Goal: Task Accomplishment & Management: Manage account settings

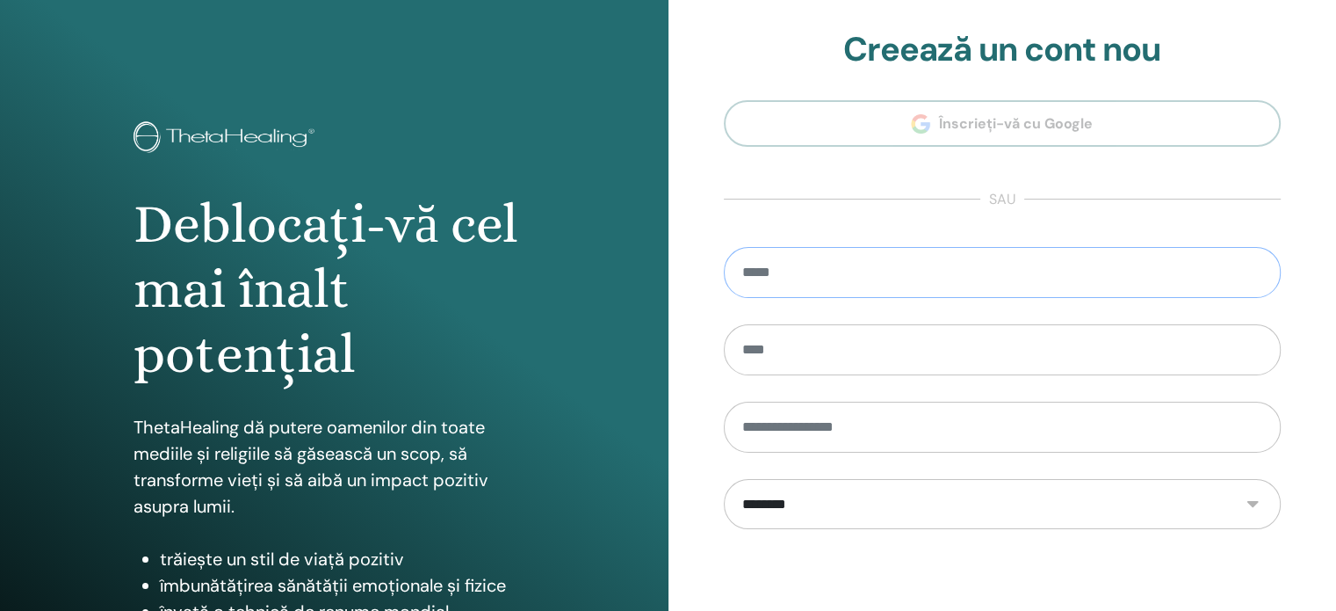
click at [879, 259] on input "email" at bounding box center [1003, 272] width 558 height 51
type input "**********"
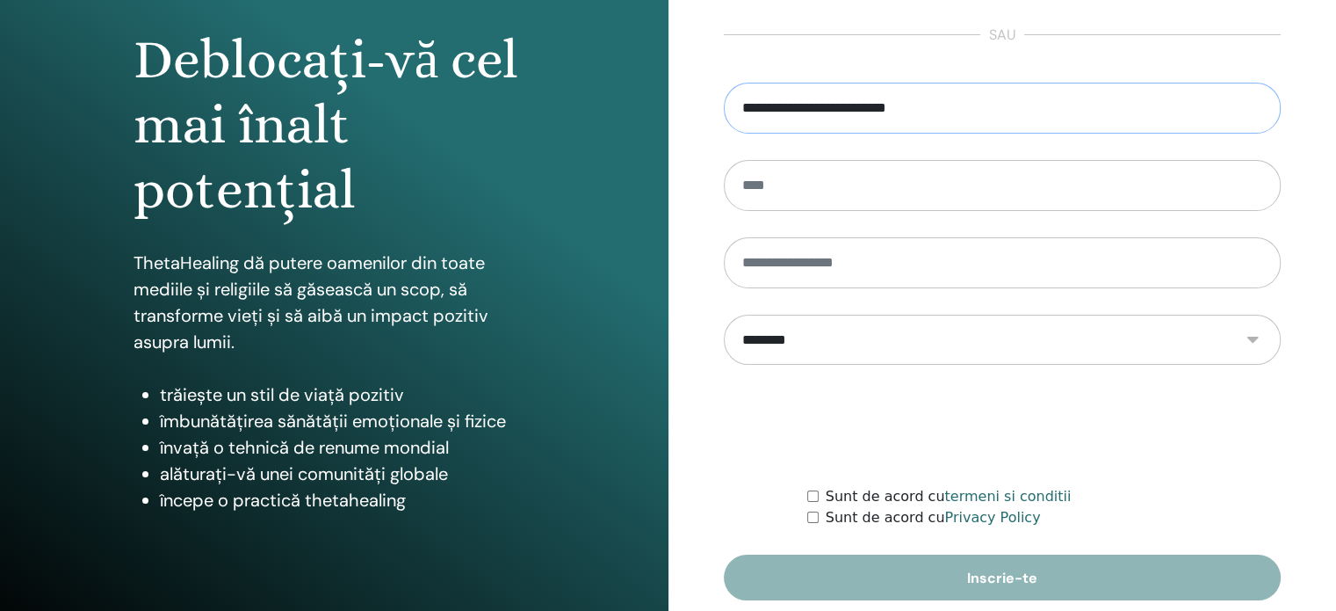
scroll to position [232, 0]
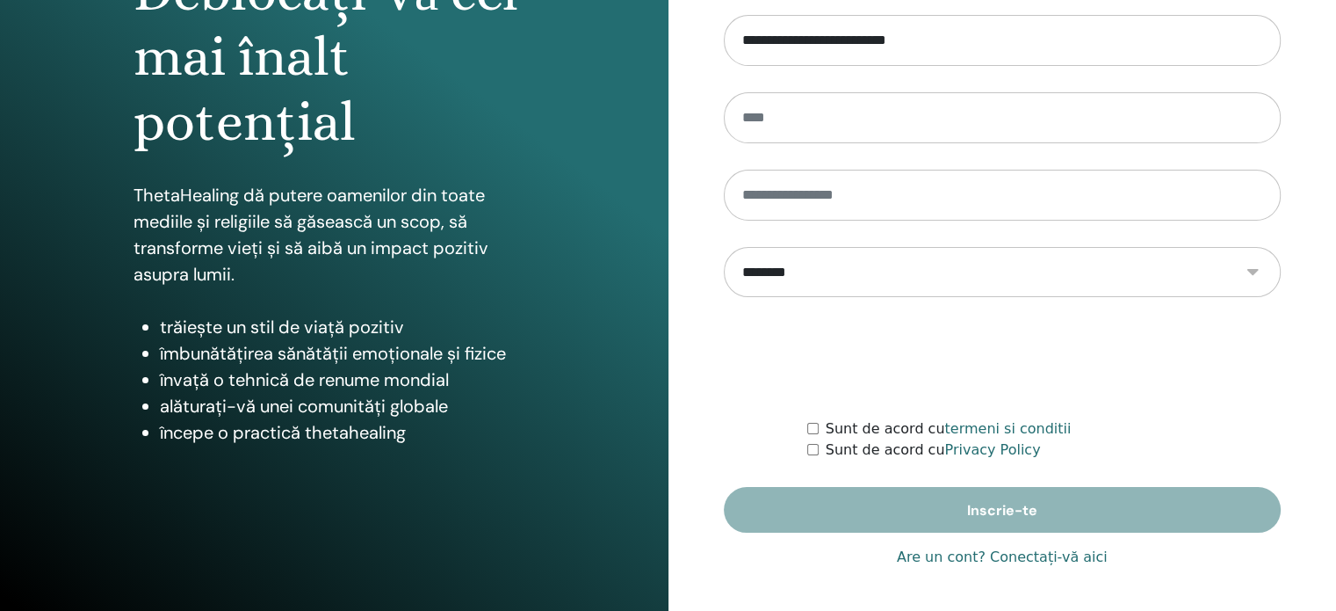
click at [1039, 559] on link "Are un cont? Conectați-vă aici" at bounding box center [1002, 556] width 211 height 21
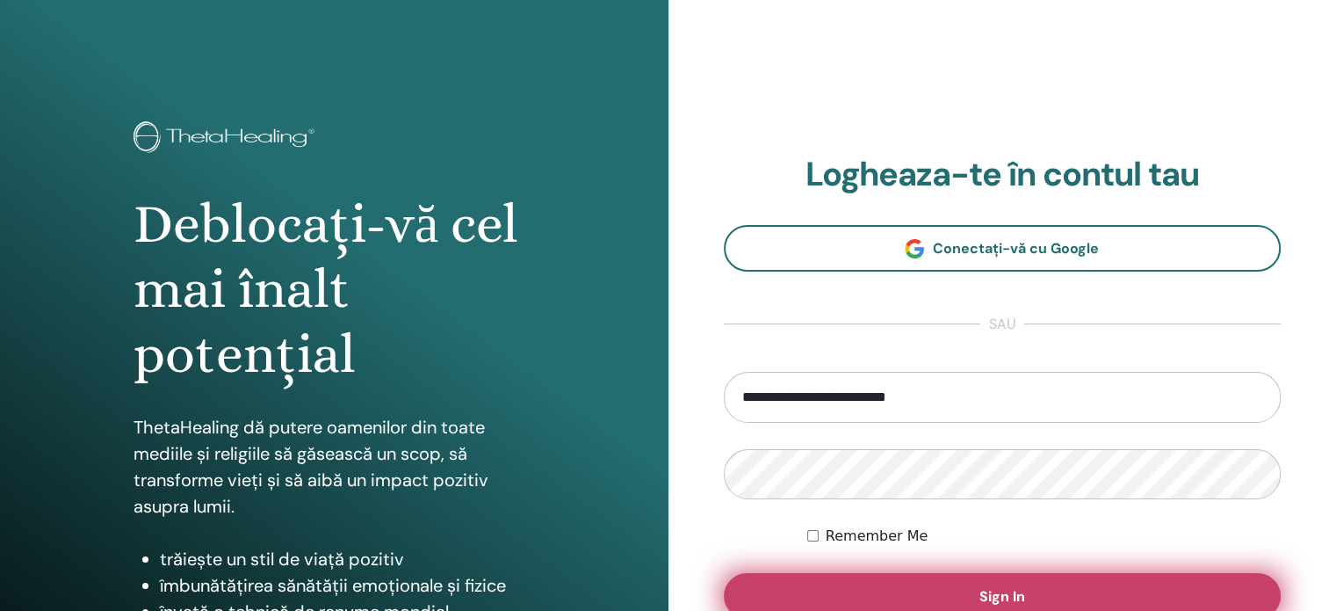
click at [991, 587] on span "Sign In" at bounding box center [1003, 596] width 46 height 18
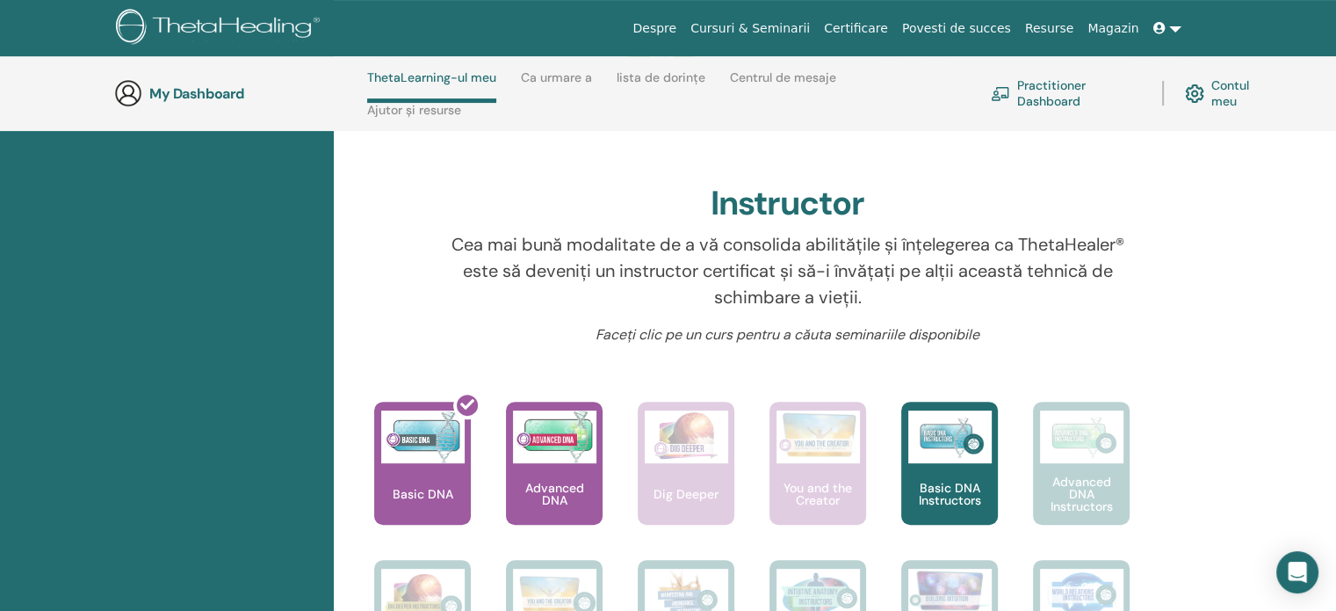
scroll to position [531, 0]
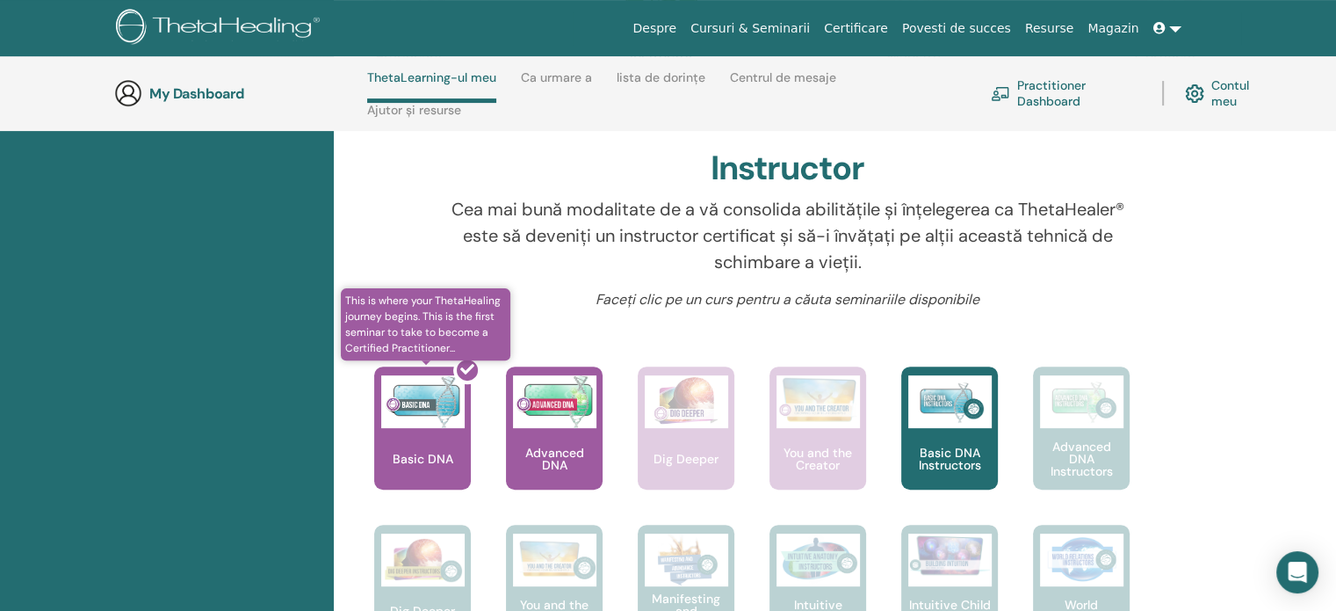
click at [416, 438] on div at bounding box center [433, 435] width 97 height 158
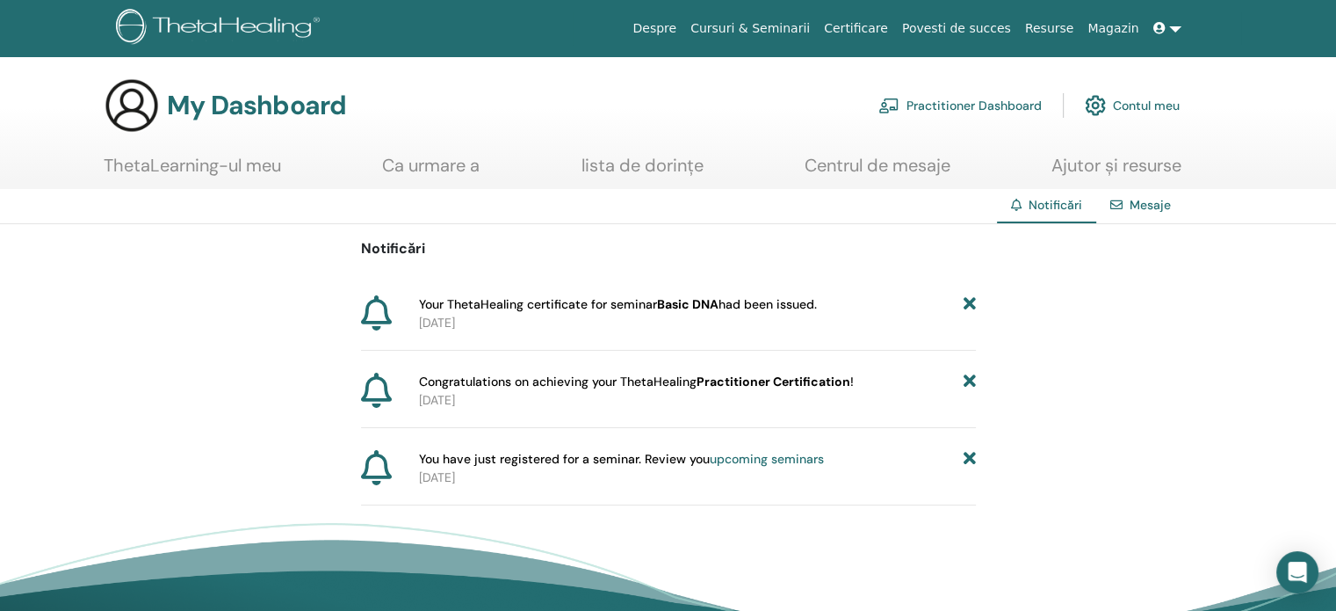
click at [411, 170] on link "Ca urmare a" at bounding box center [431, 172] width 98 height 34
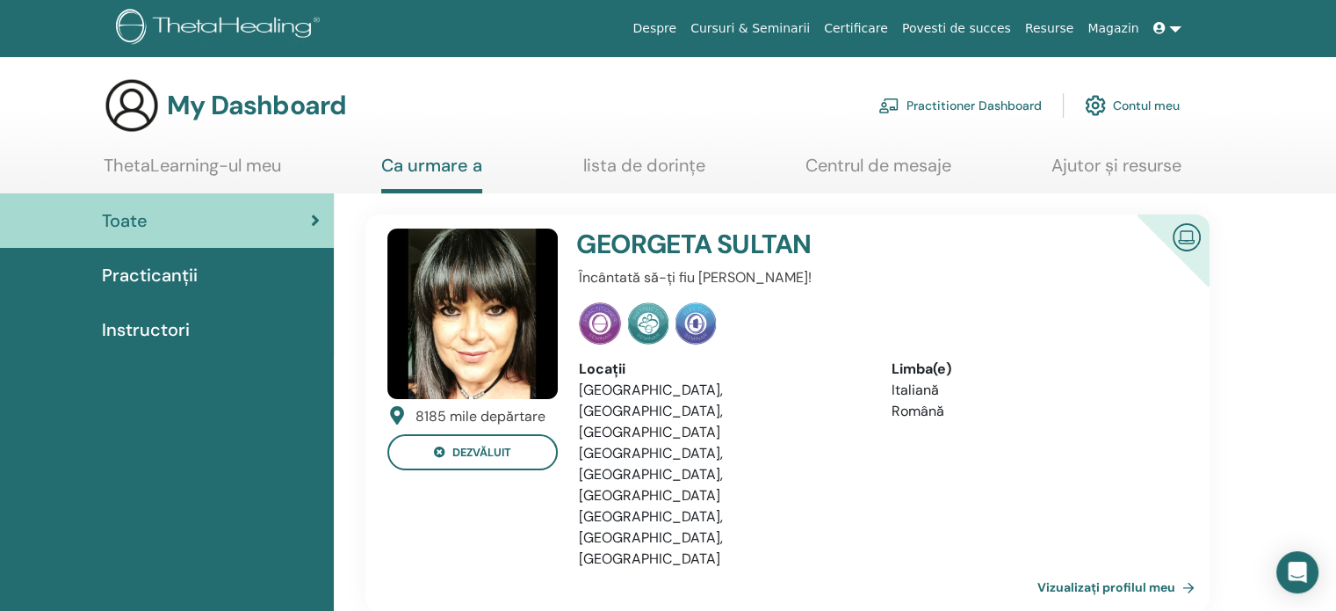
click at [1140, 569] on link "Vizualizați profilul meu" at bounding box center [1120, 586] width 164 height 35
click at [975, 109] on link "Practitioner Dashboard" at bounding box center [960, 105] width 163 height 39
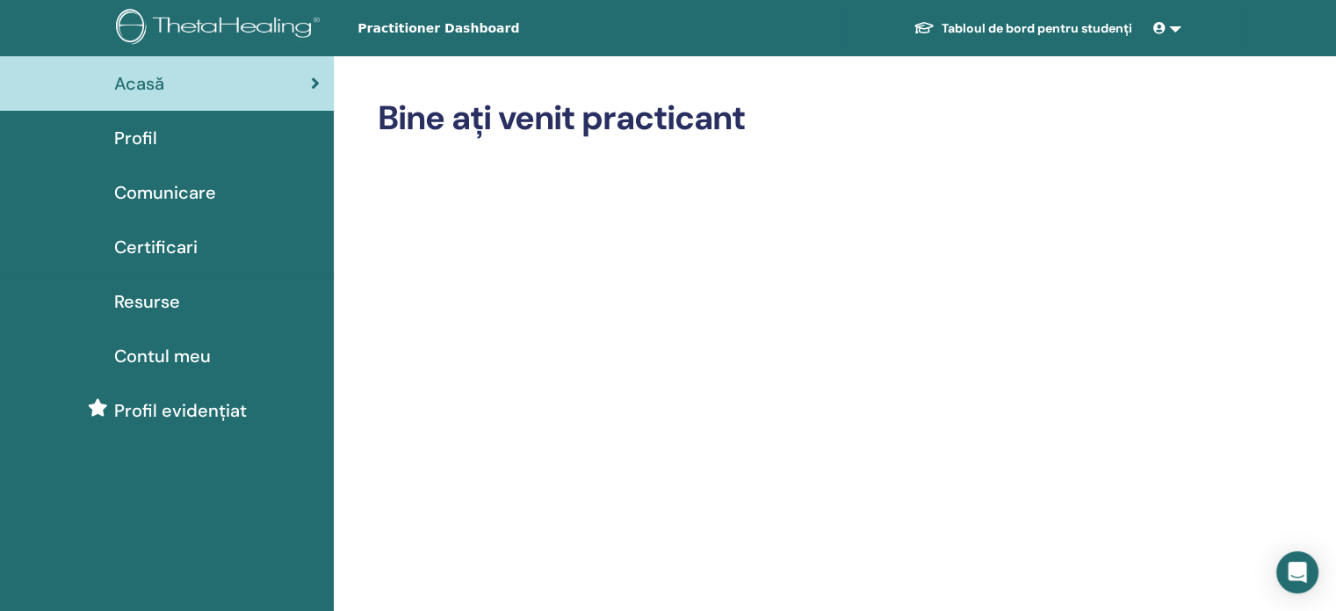
click at [1160, 30] on icon at bounding box center [1160, 28] width 12 height 12
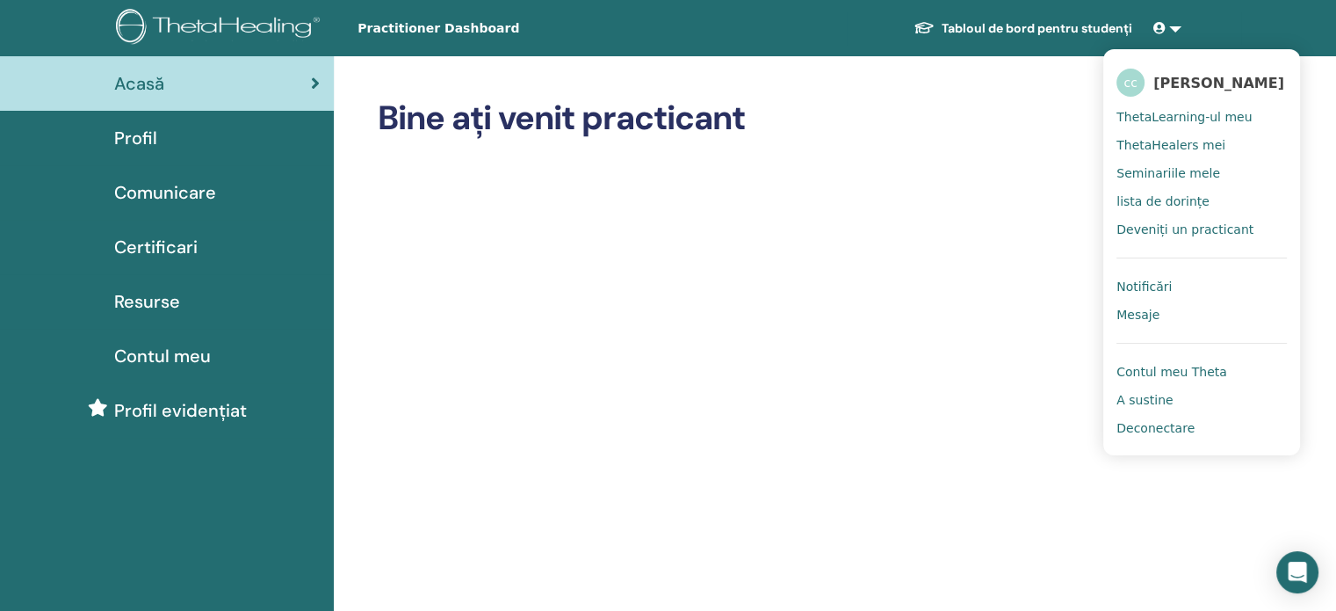
click at [1168, 368] on span "Contul meu Theta" at bounding box center [1172, 372] width 111 height 16
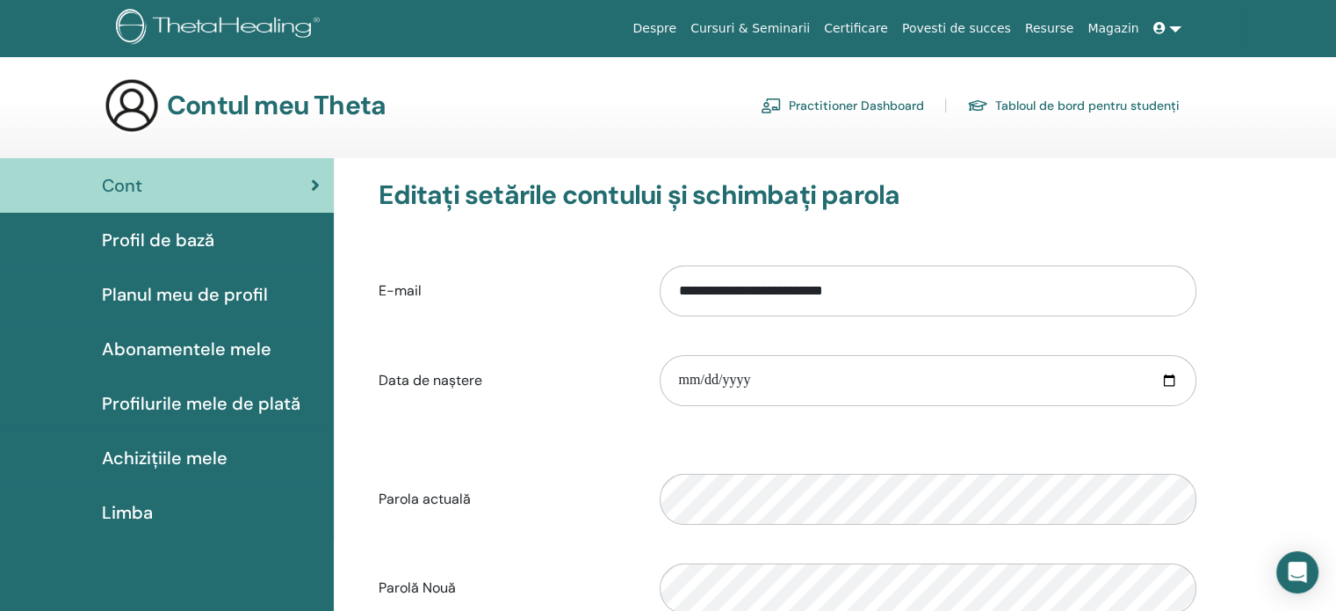
click at [172, 463] on span "Achizițiile mele" at bounding box center [165, 458] width 126 height 26
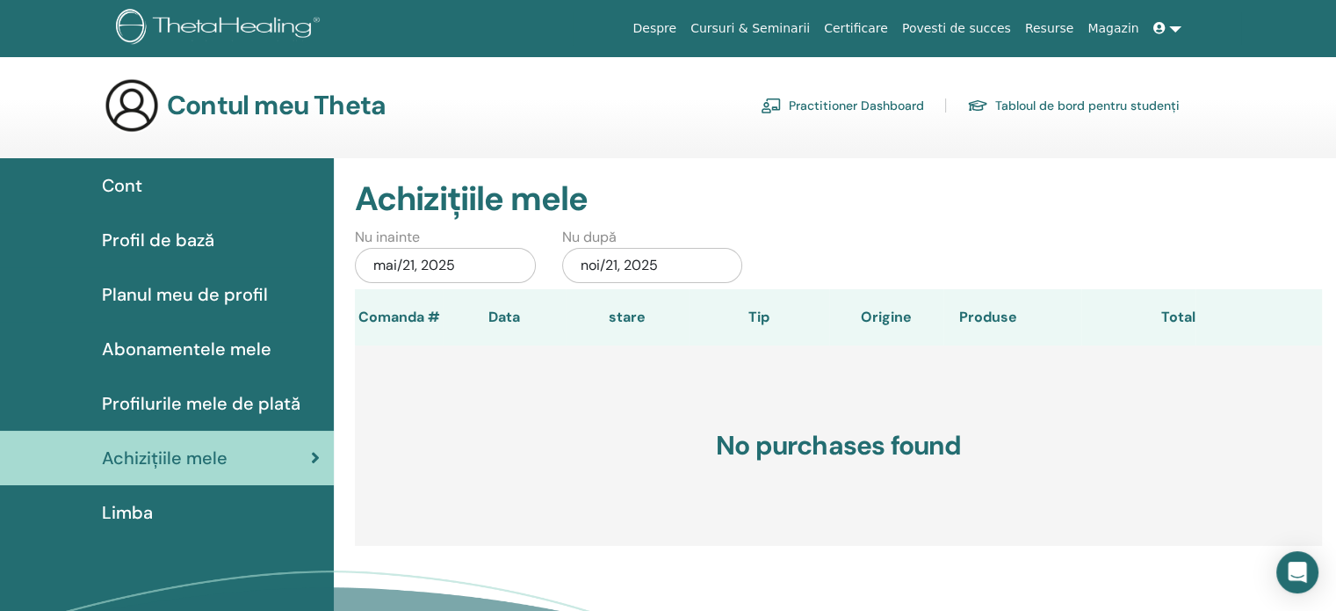
click at [192, 231] on span "Profil de bază" at bounding box center [158, 240] width 112 height 26
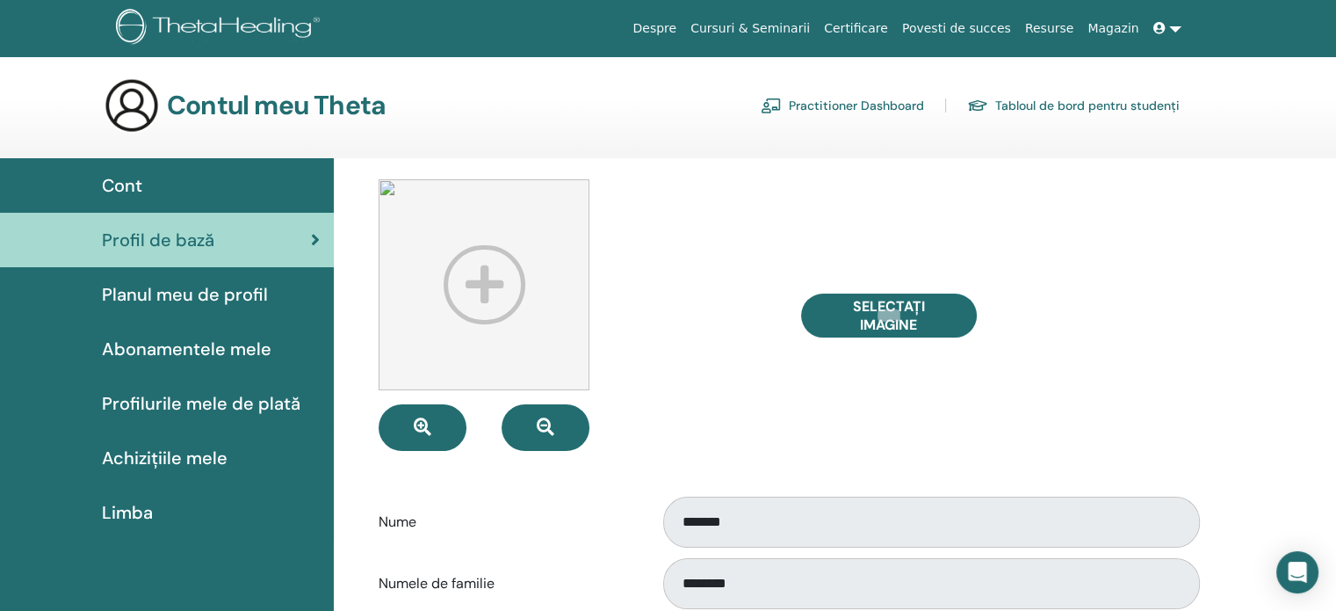
click at [177, 296] on span "Planul meu de profil" at bounding box center [185, 294] width 166 height 26
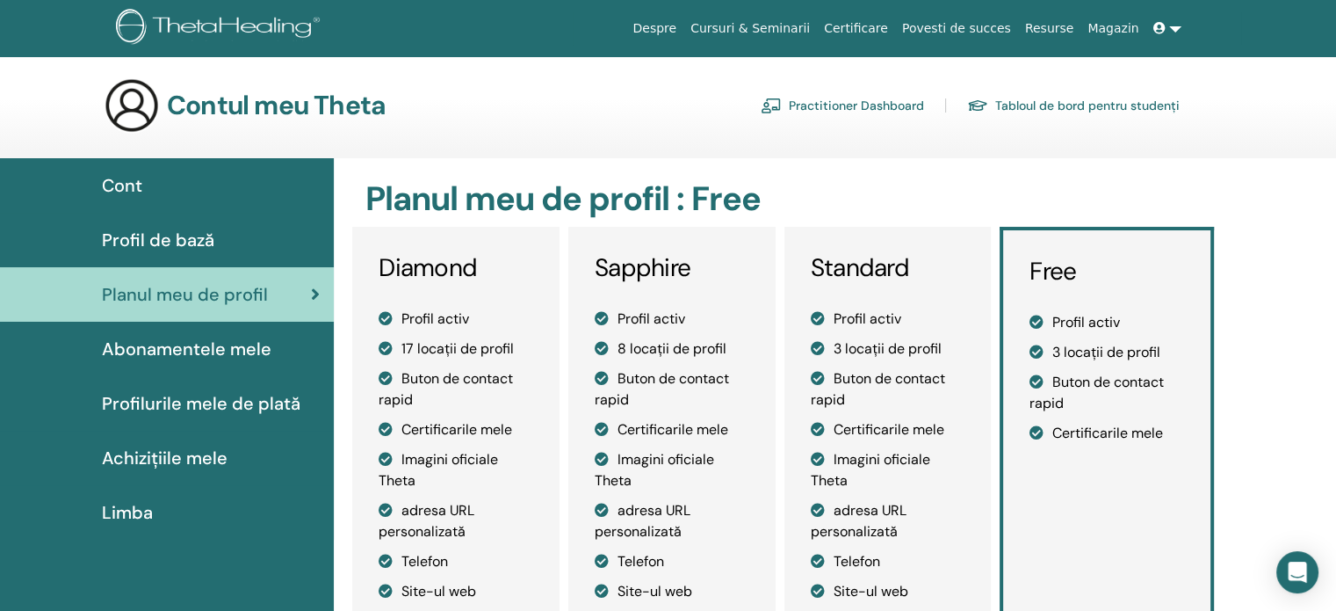
click at [163, 351] on span "Abonamentele mele" at bounding box center [187, 349] width 170 height 26
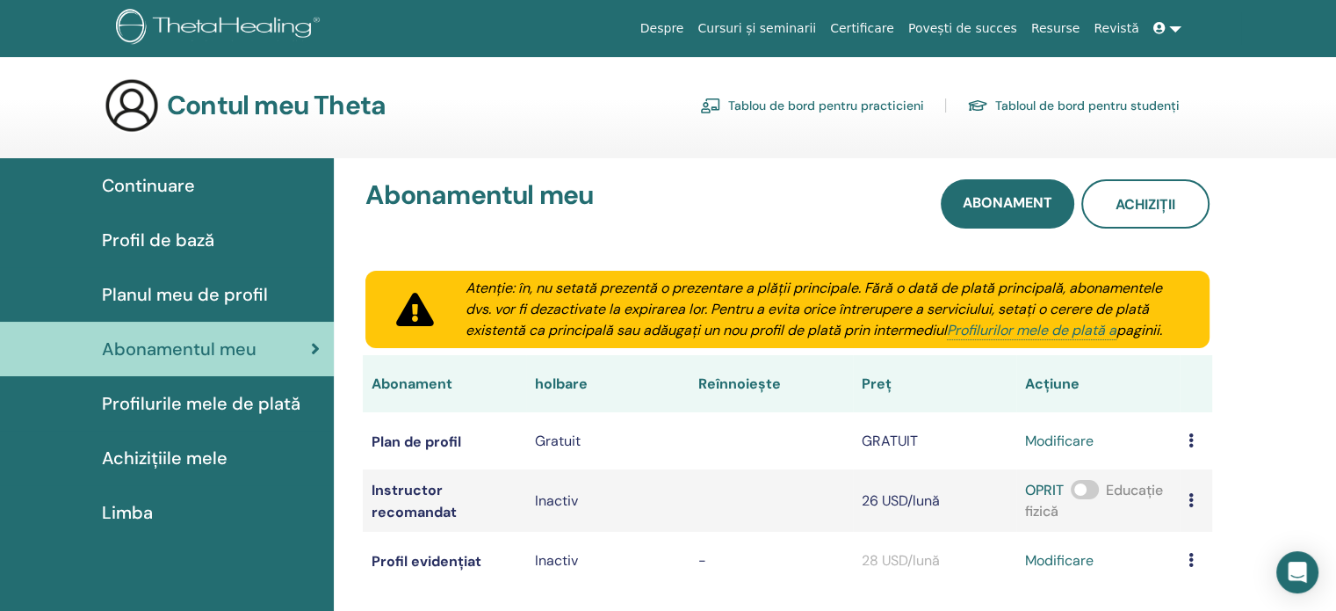
click at [256, 23] on img at bounding box center [221, 29] width 210 height 40
